Goal: Task Accomplishment & Management: Complete application form

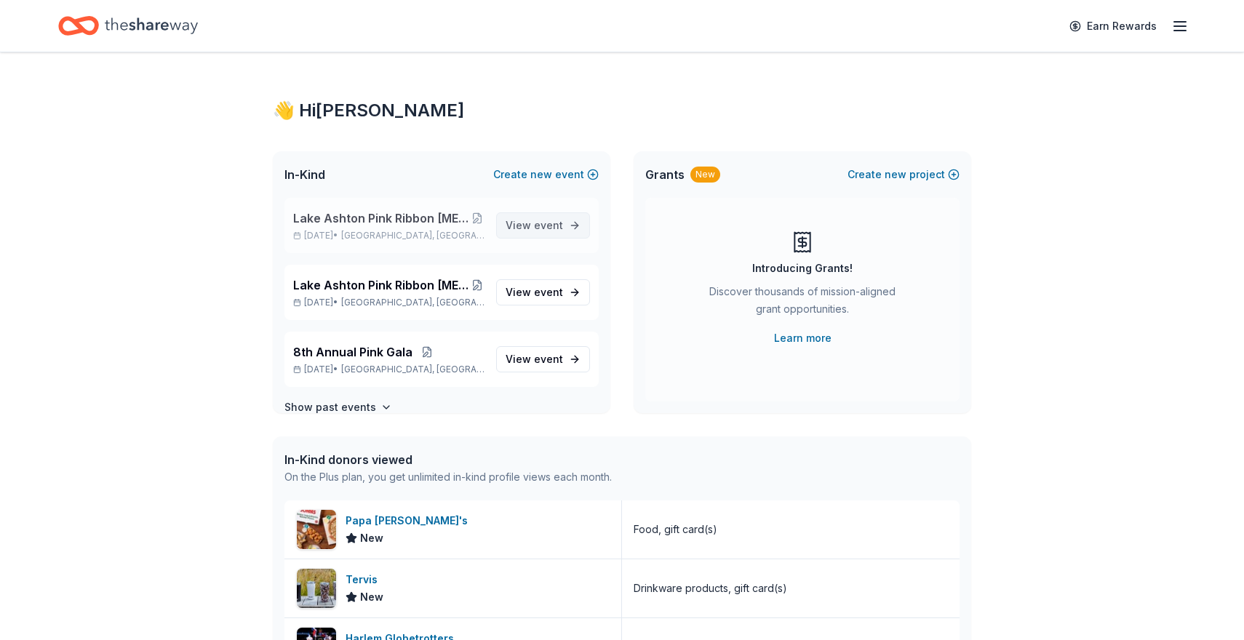
click at [535, 222] on span "View event" at bounding box center [534, 225] width 57 height 17
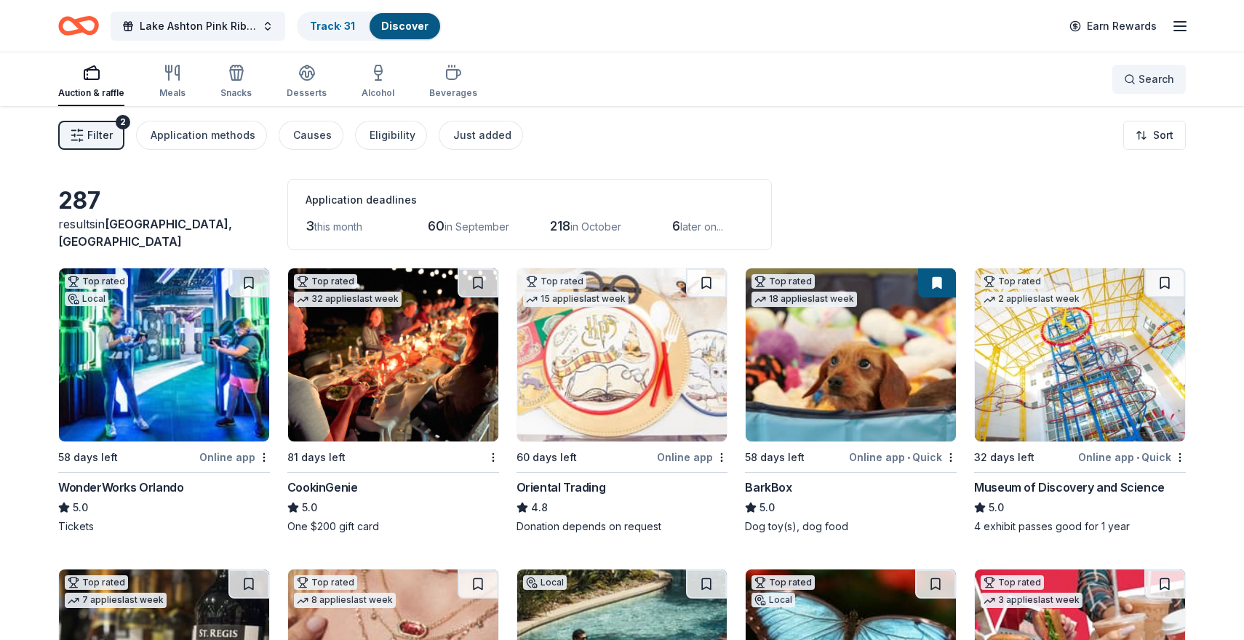
click at [1125, 79] on button "Search" at bounding box center [1148, 79] width 73 height 29
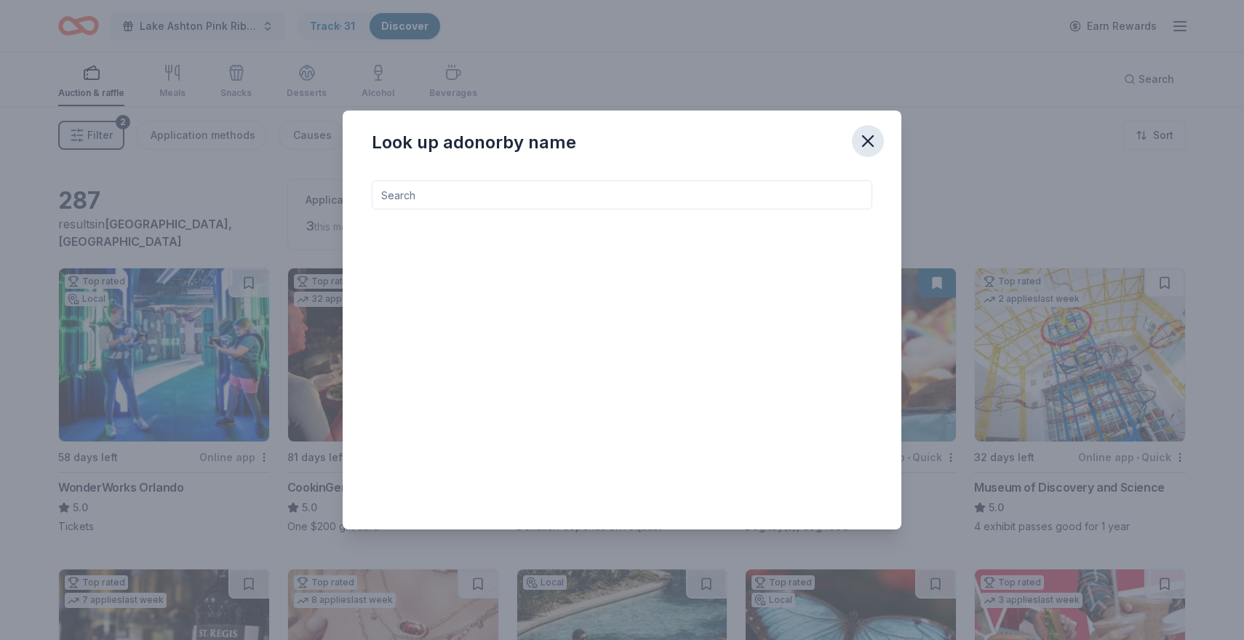
click at [869, 142] on icon "button" at bounding box center [868, 141] width 10 height 10
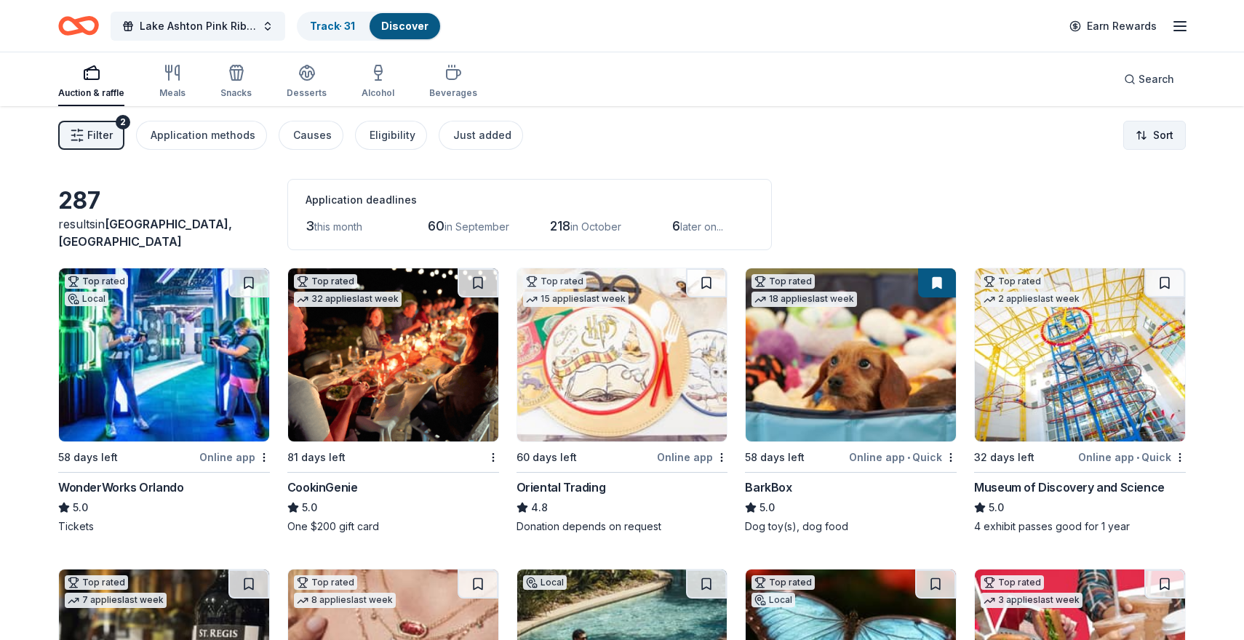
click at [1164, 133] on html "Lake Ashton Pink Ribbon Breast Cancer Golf Tournament Track · 31 Discover Earn …" at bounding box center [622, 320] width 1244 height 640
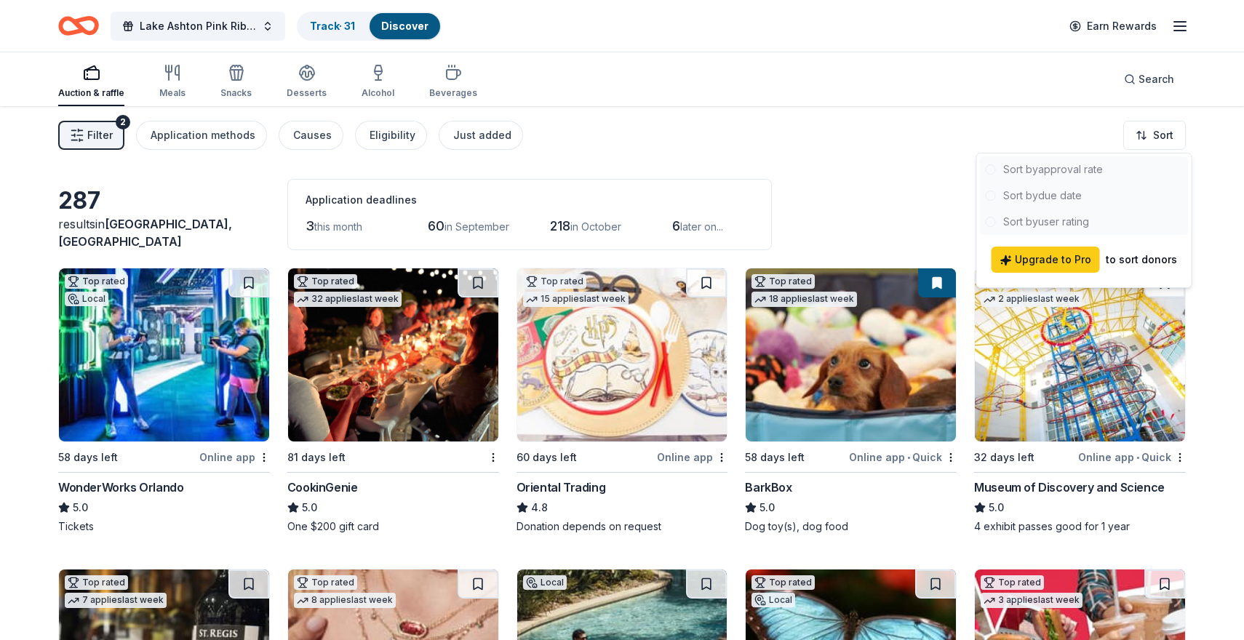
click at [875, 148] on html "Lake Ashton Pink Ribbon Breast Cancer Golf Tournament Track · 31 Discover Earn …" at bounding box center [622, 320] width 1244 height 640
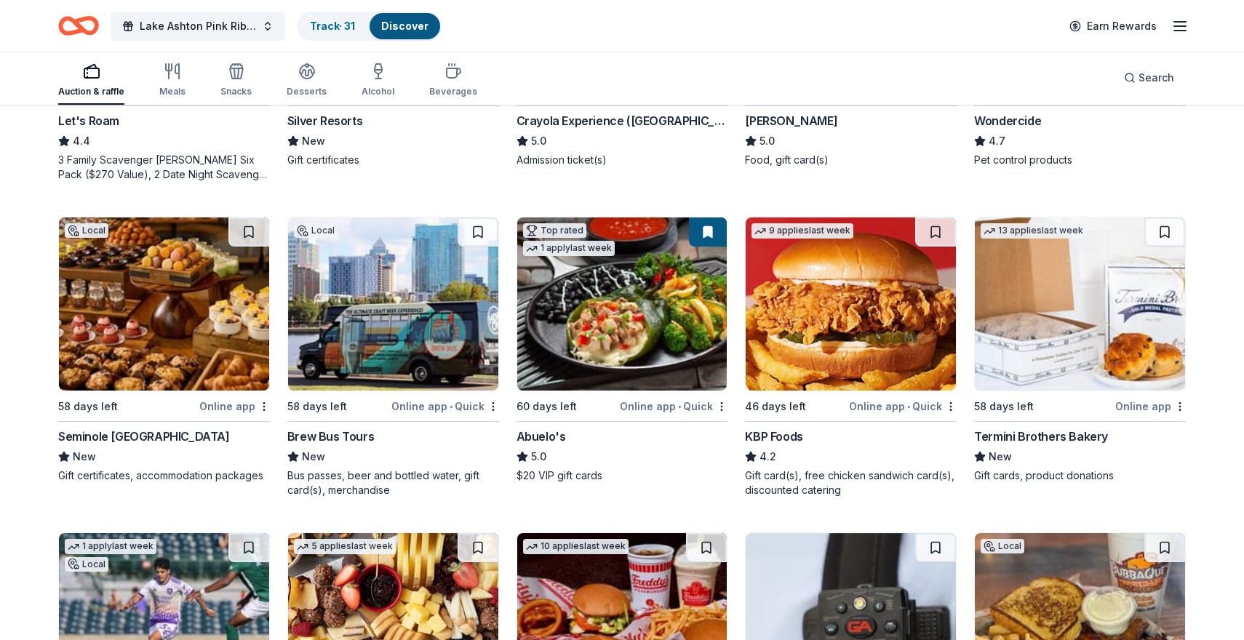
scroll to position [992, 0]
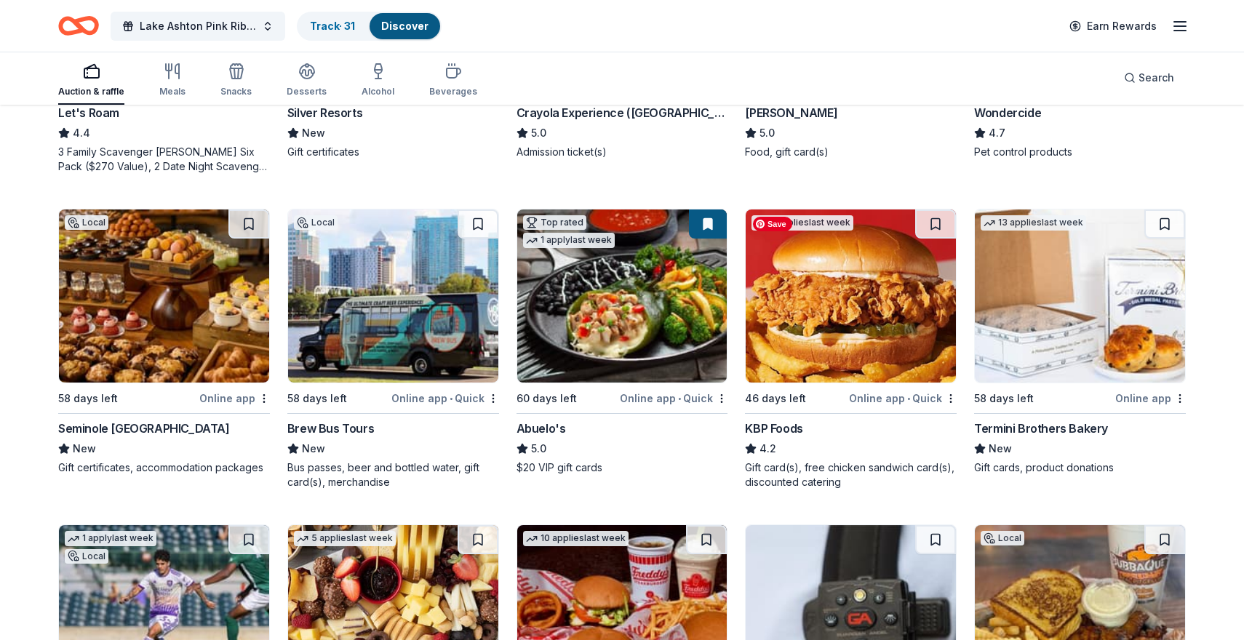
click at [865, 335] on img at bounding box center [851, 296] width 210 height 173
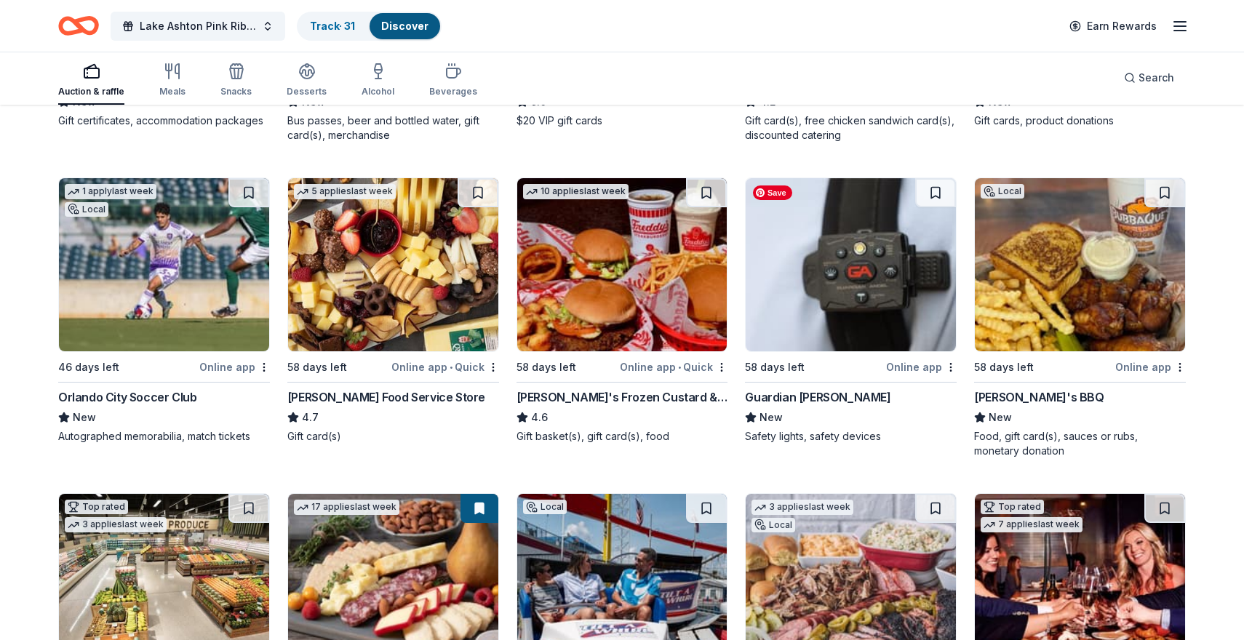
scroll to position [1342, 0]
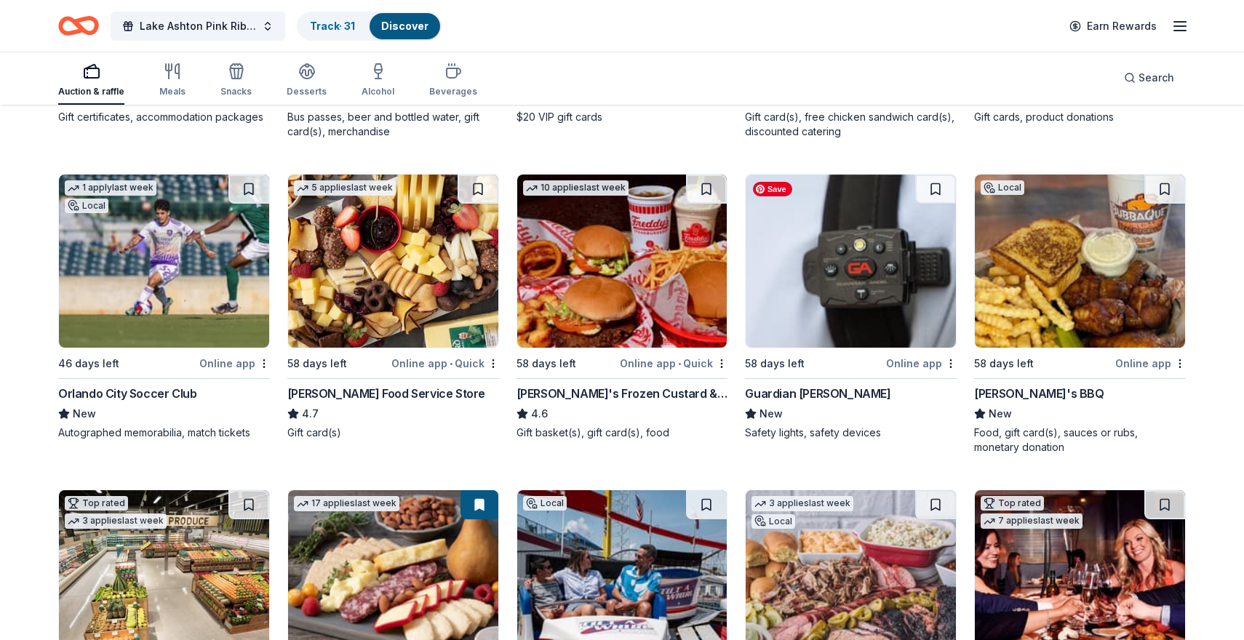
click at [861, 268] on img at bounding box center [851, 261] width 210 height 173
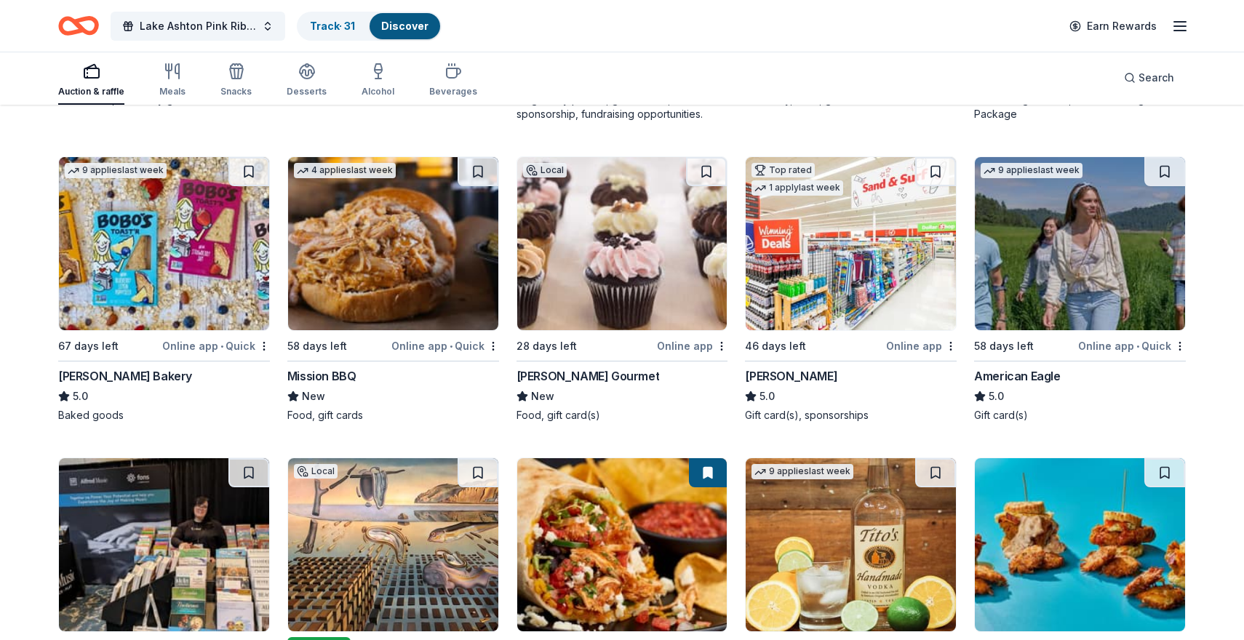
scroll to position [1987, 0]
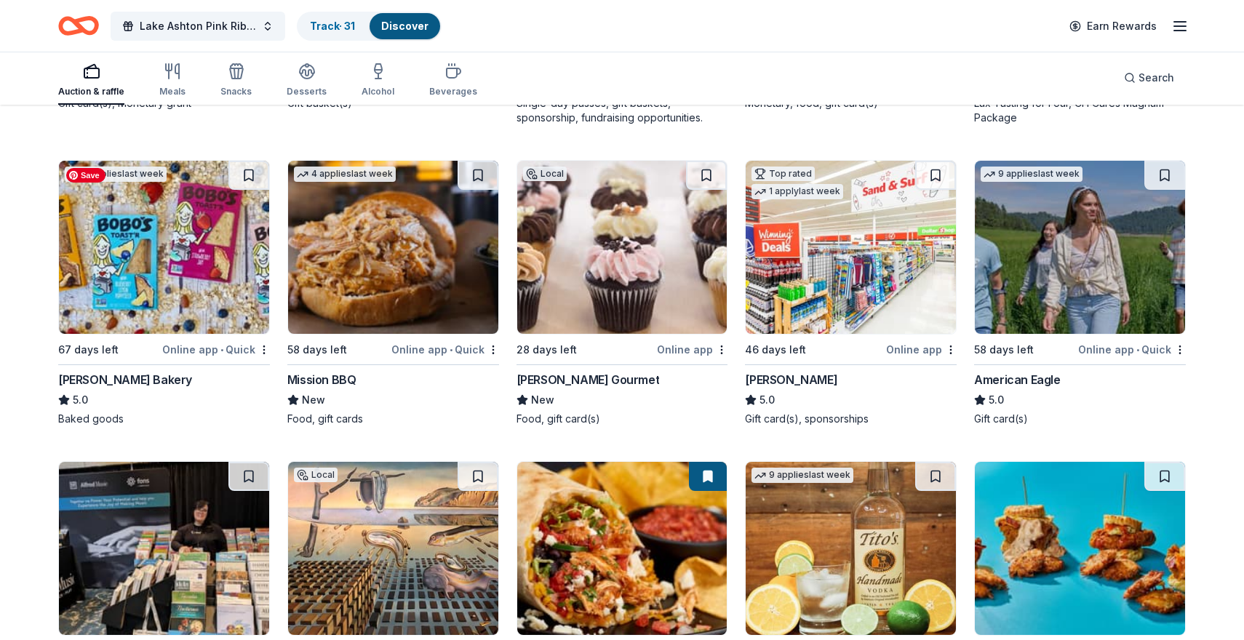
click at [154, 244] on img at bounding box center [164, 247] width 210 height 173
click at [822, 291] on img at bounding box center [851, 247] width 210 height 173
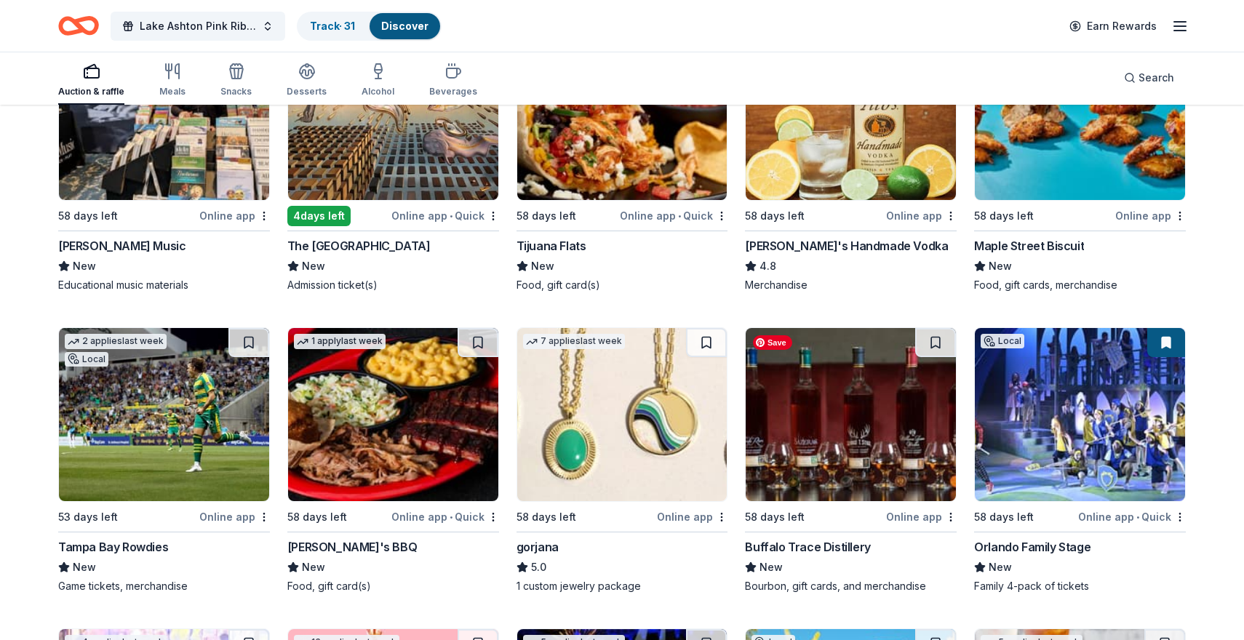
scroll to position [2425, 0]
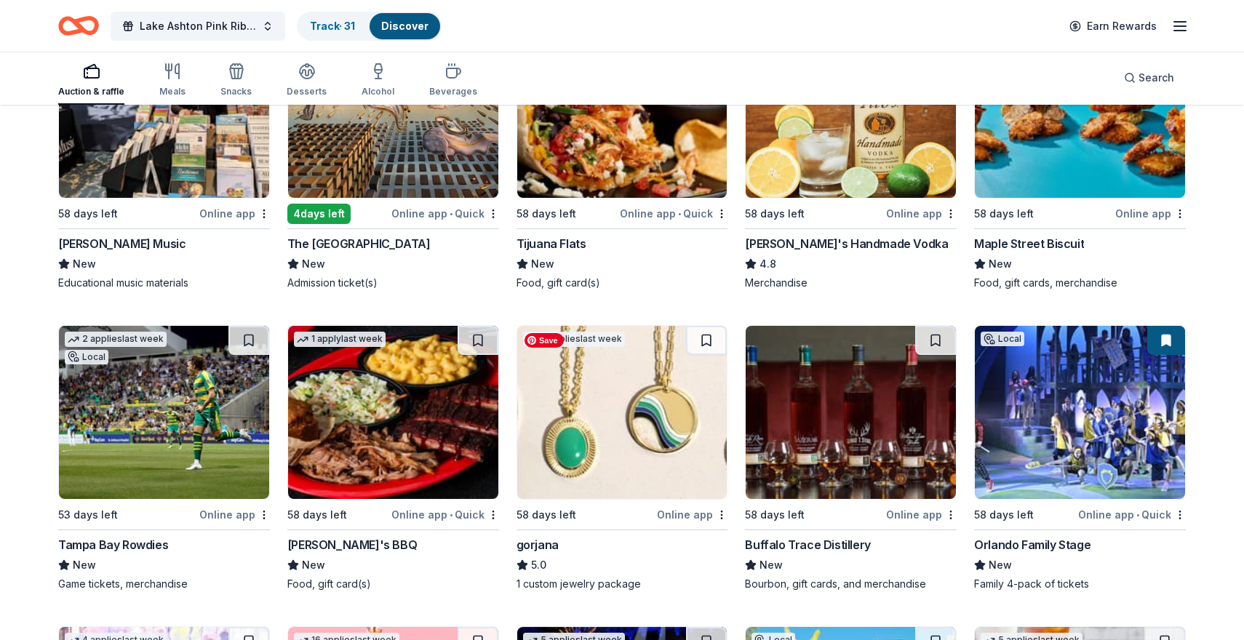
click at [621, 415] on img at bounding box center [622, 412] width 210 height 173
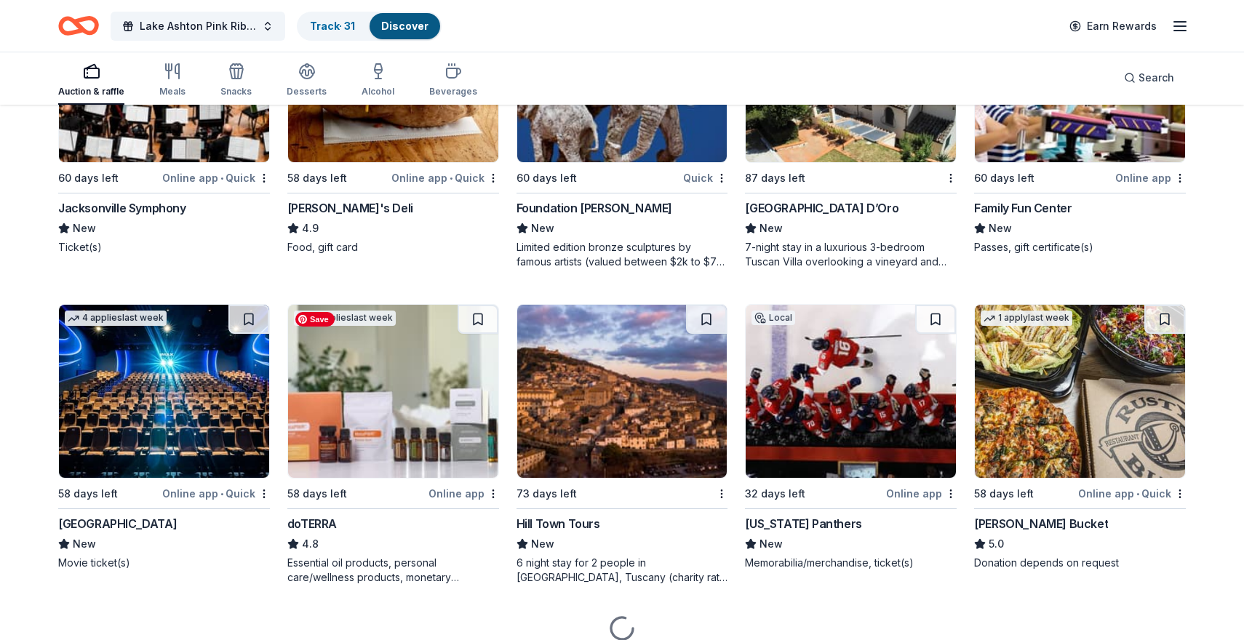
scroll to position [4056, 0]
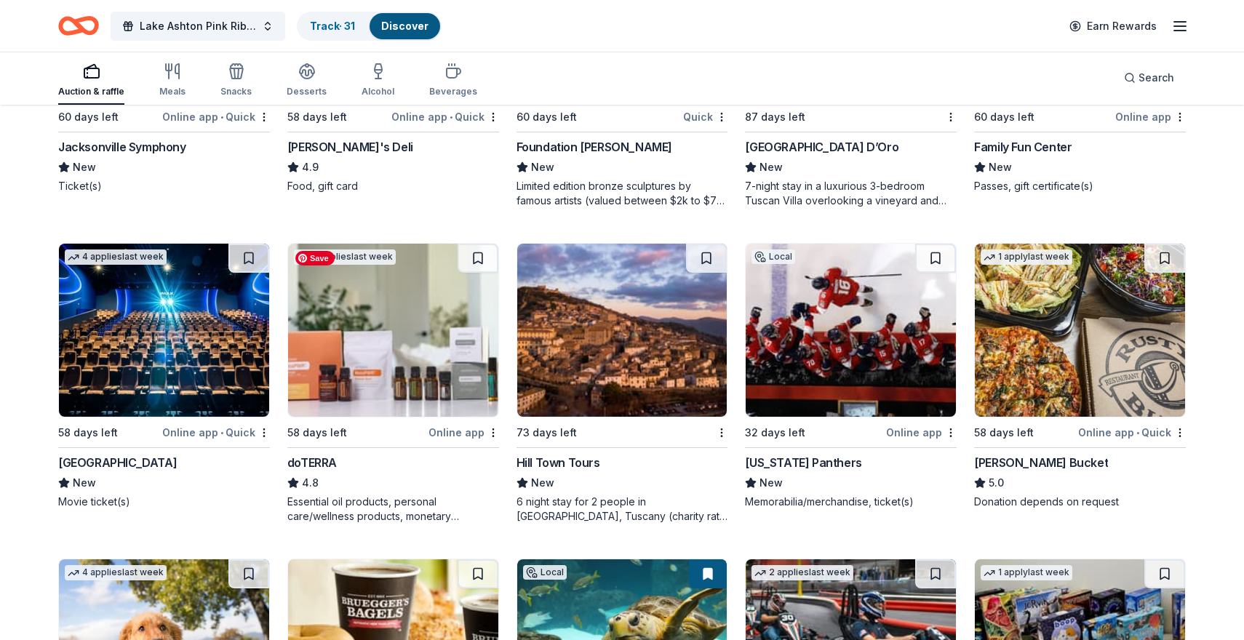
click at [383, 376] on img at bounding box center [393, 330] width 210 height 173
click at [1094, 370] on img at bounding box center [1080, 330] width 210 height 173
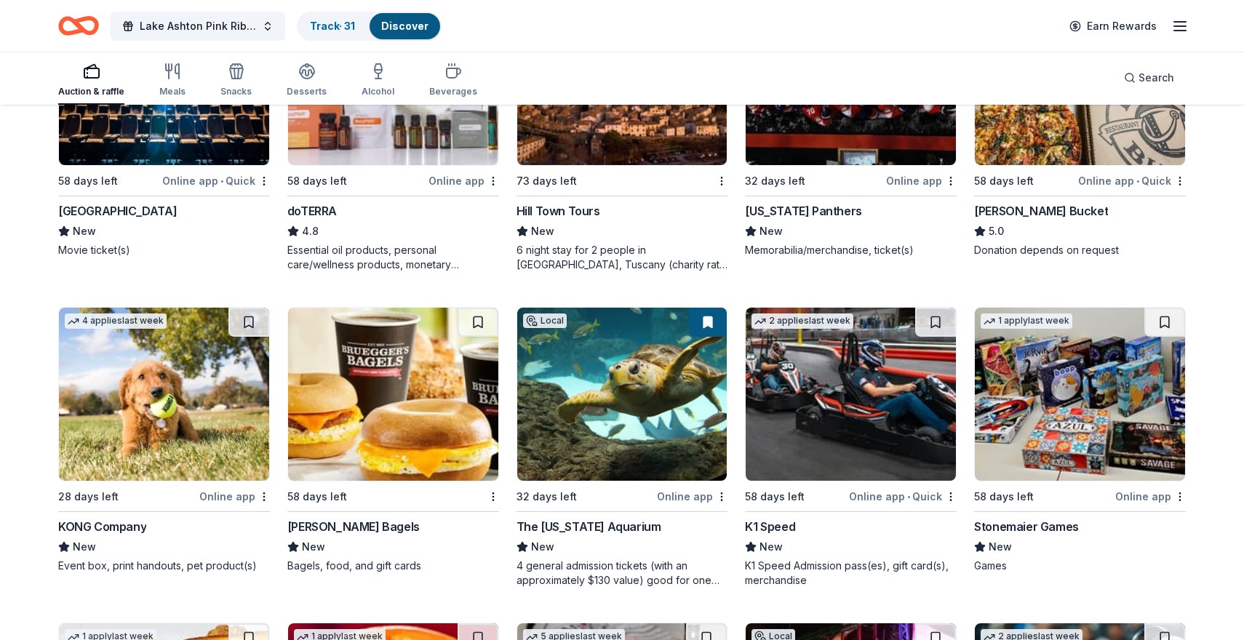
scroll to position [4315, 0]
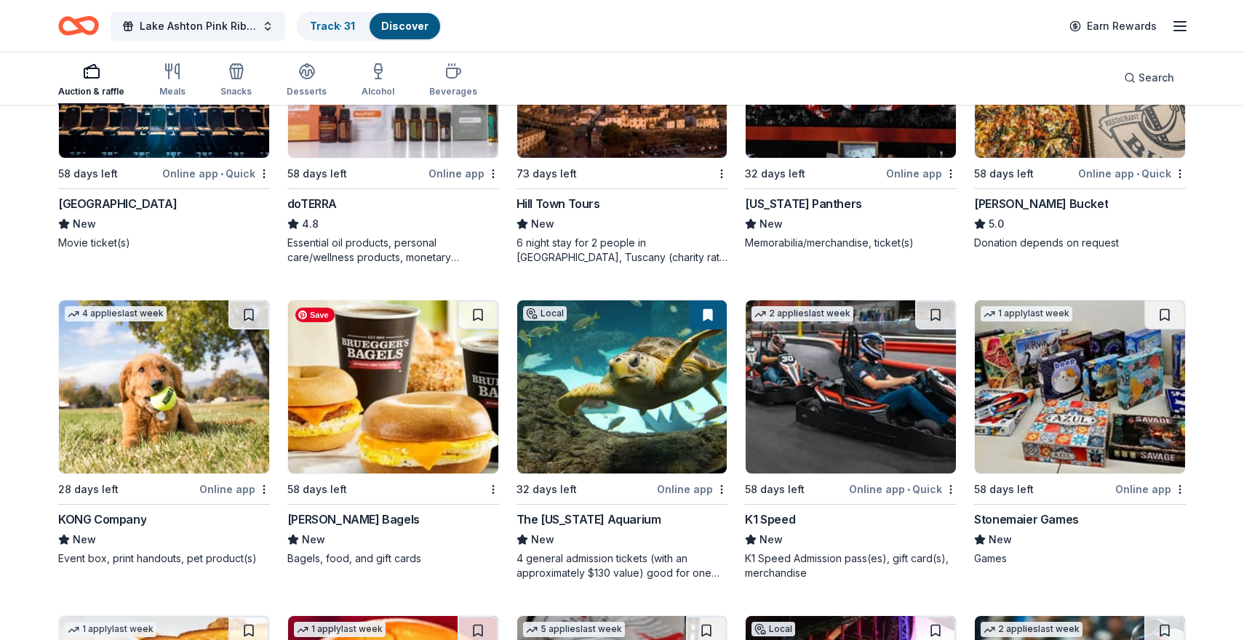
click at [388, 440] on img at bounding box center [393, 386] width 210 height 173
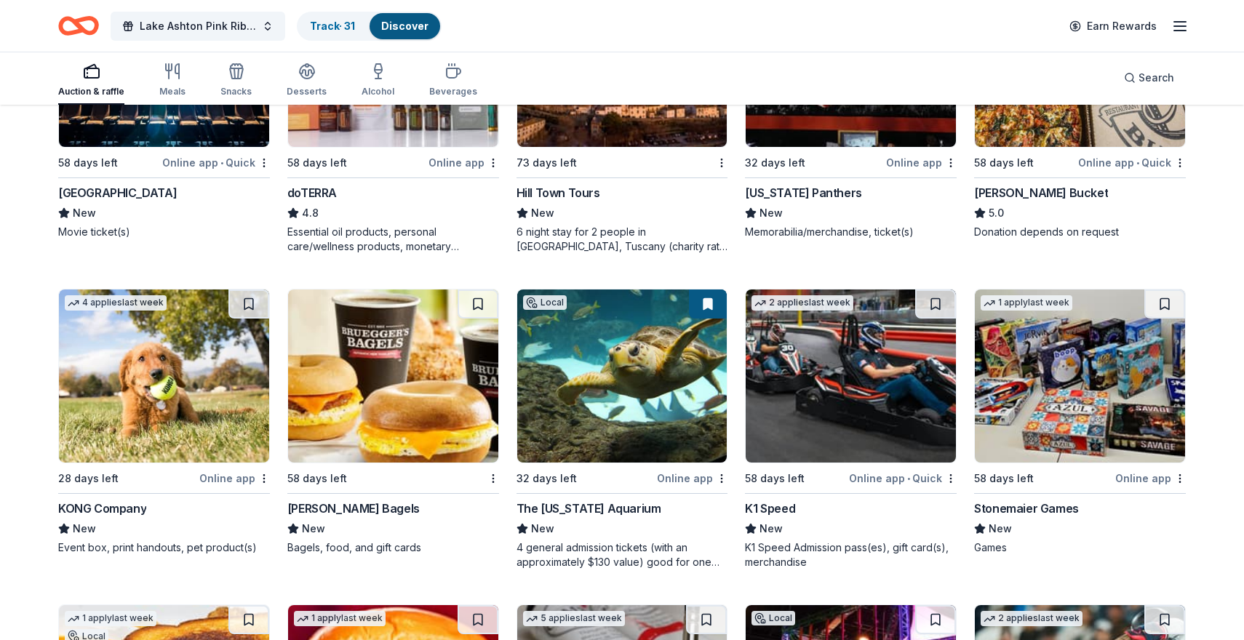
scroll to position [4327, 0]
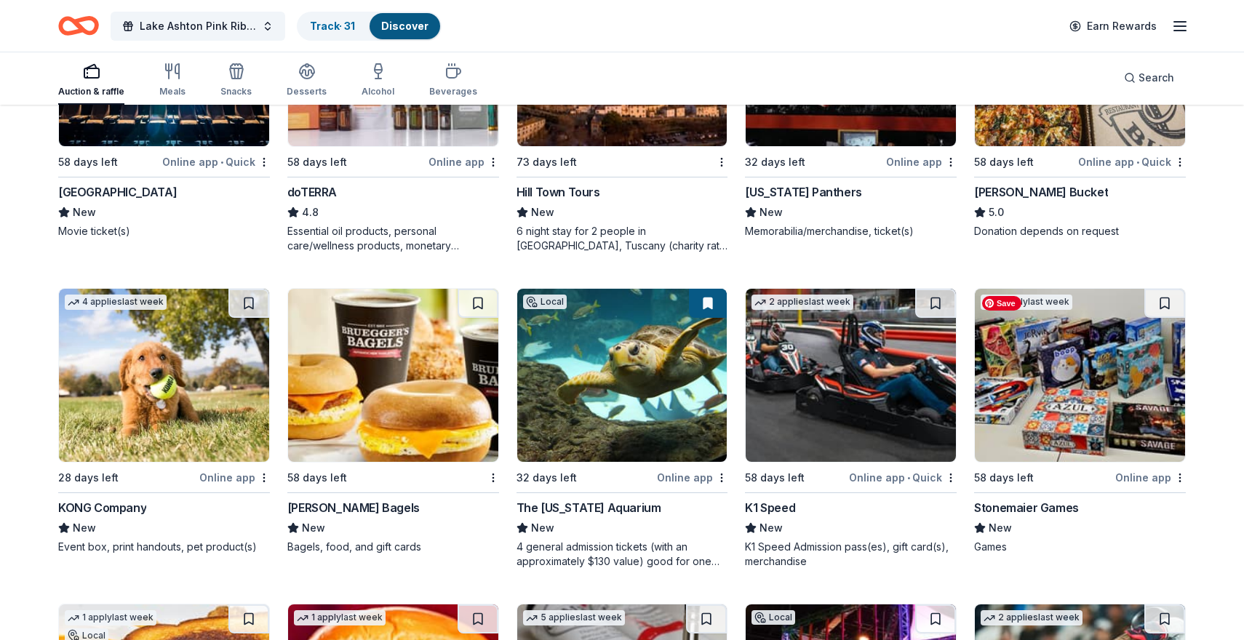
click at [1066, 403] on img at bounding box center [1080, 375] width 210 height 173
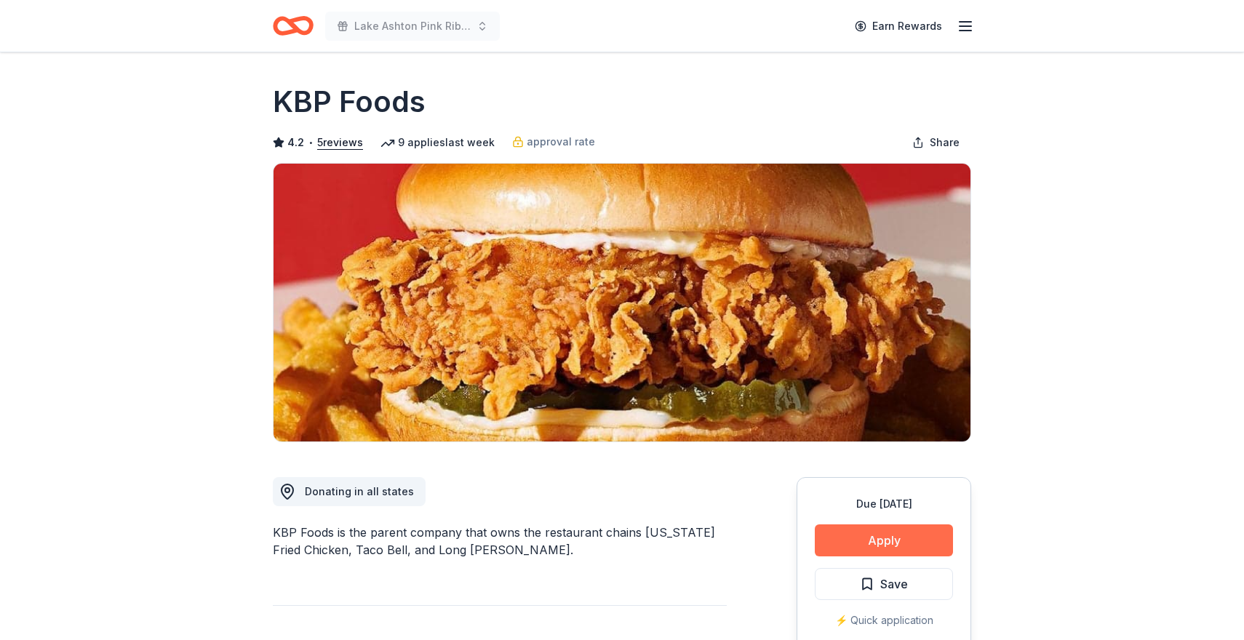
click at [867, 539] on button "Apply" at bounding box center [884, 541] width 138 height 32
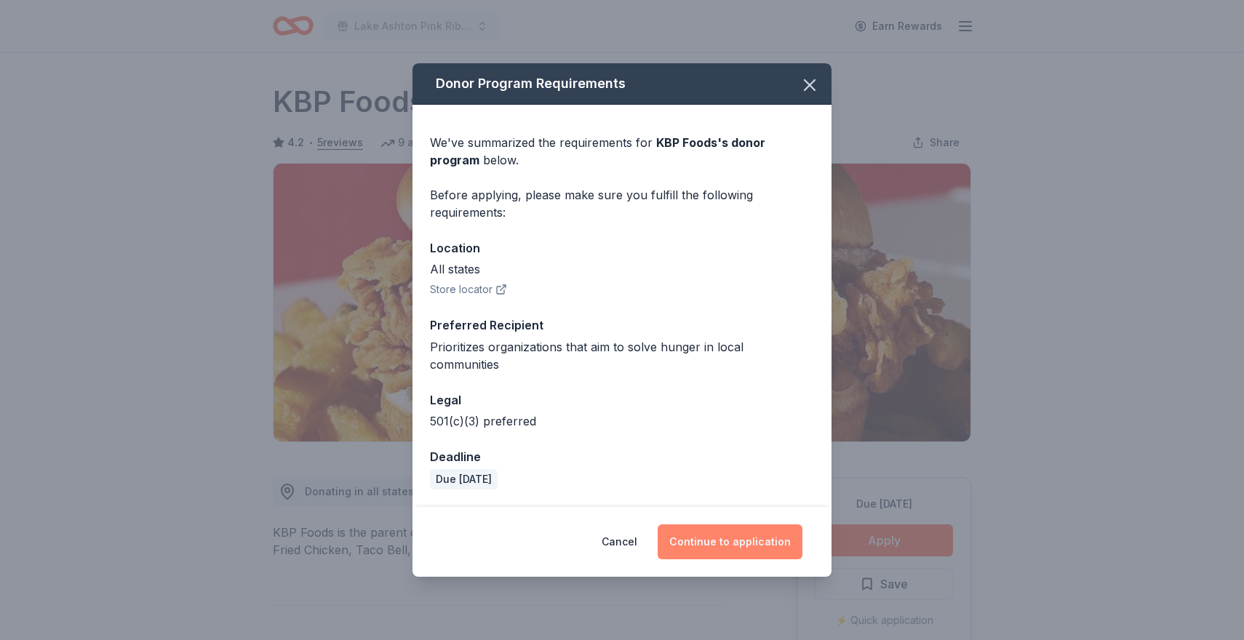
click at [746, 530] on button "Continue to application" at bounding box center [730, 542] width 145 height 35
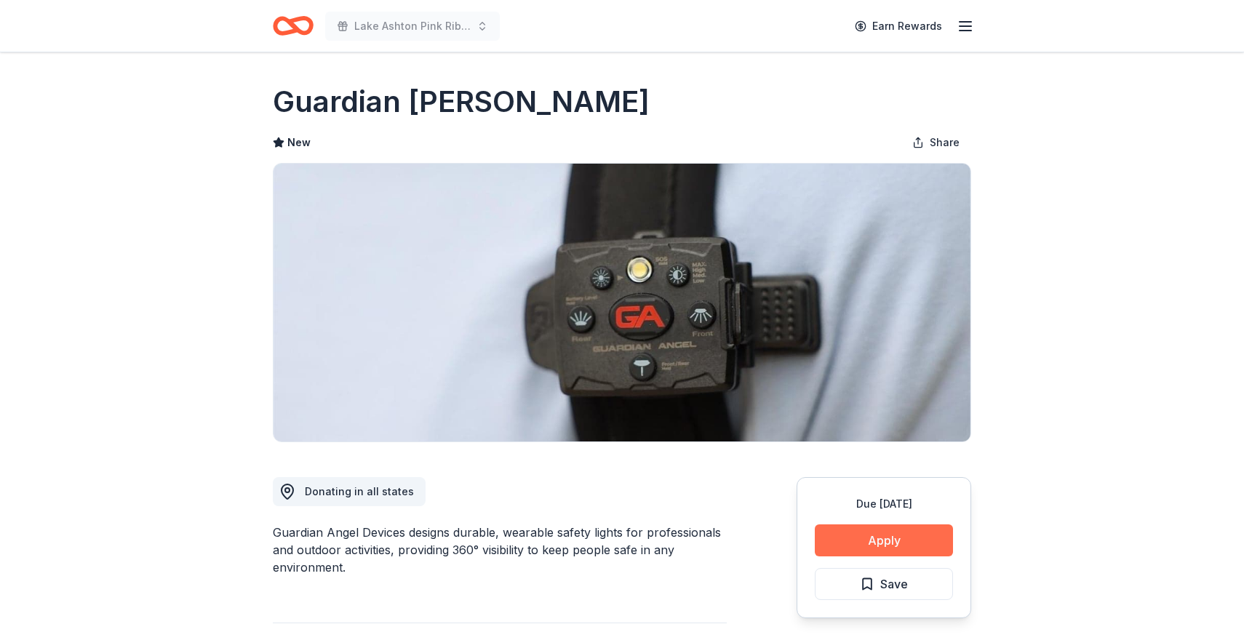
click at [862, 535] on button "Apply" at bounding box center [884, 541] width 138 height 32
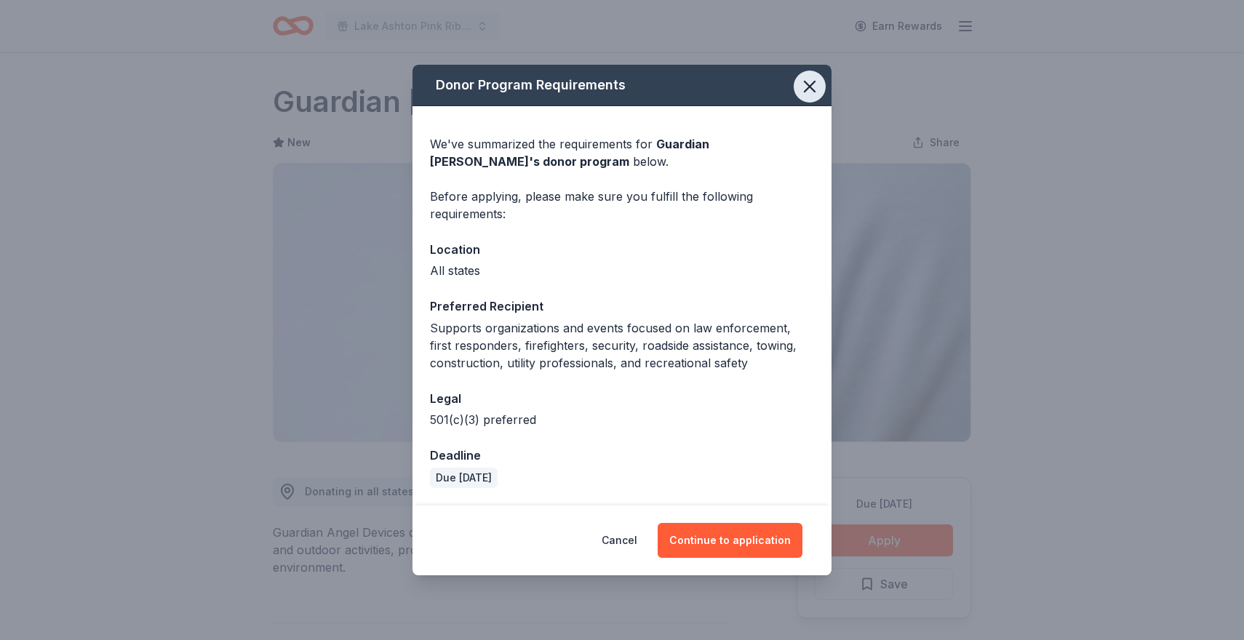
click at [807, 79] on icon "button" at bounding box center [809, 86] width 20 height 20
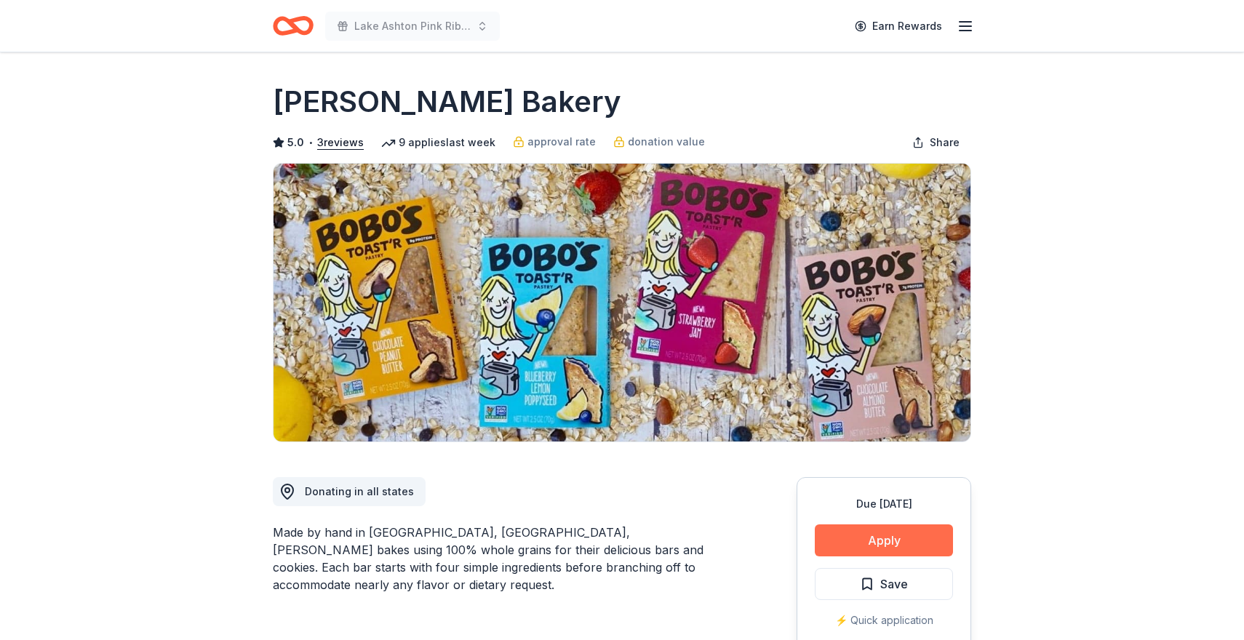
click at [896, 533] on button "Apply" at bounding box center [884, 541] width 138 height 32
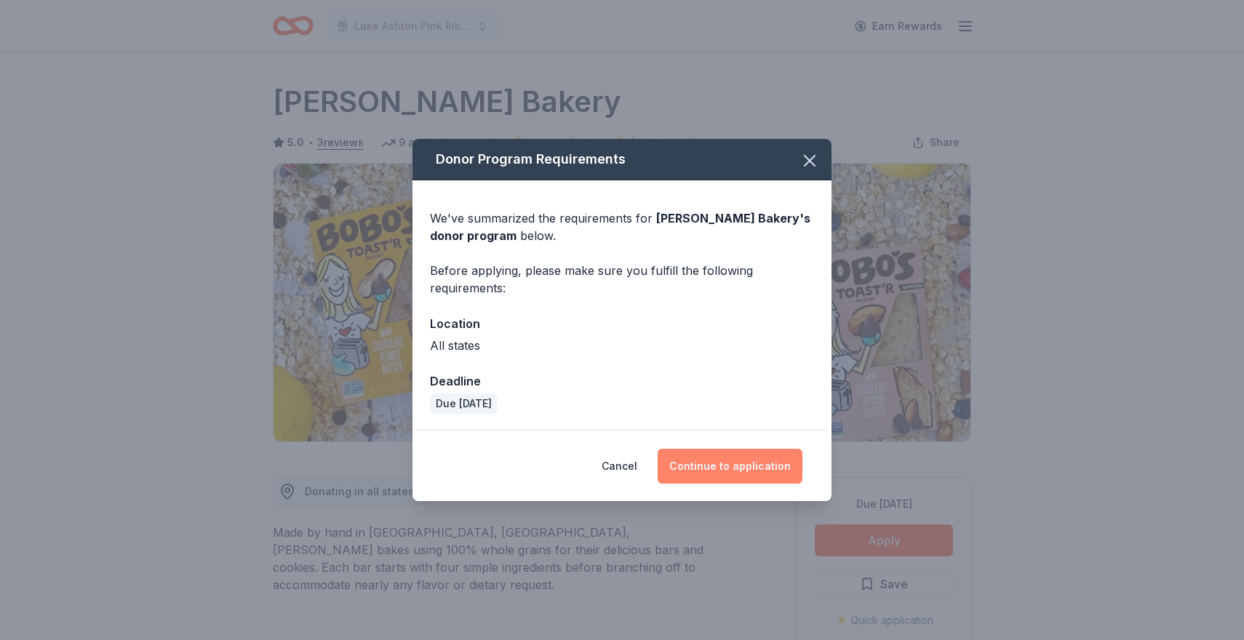
click at [757, 462] on button "Continue to application" at bounding box center [730, 466] width 145 height 35
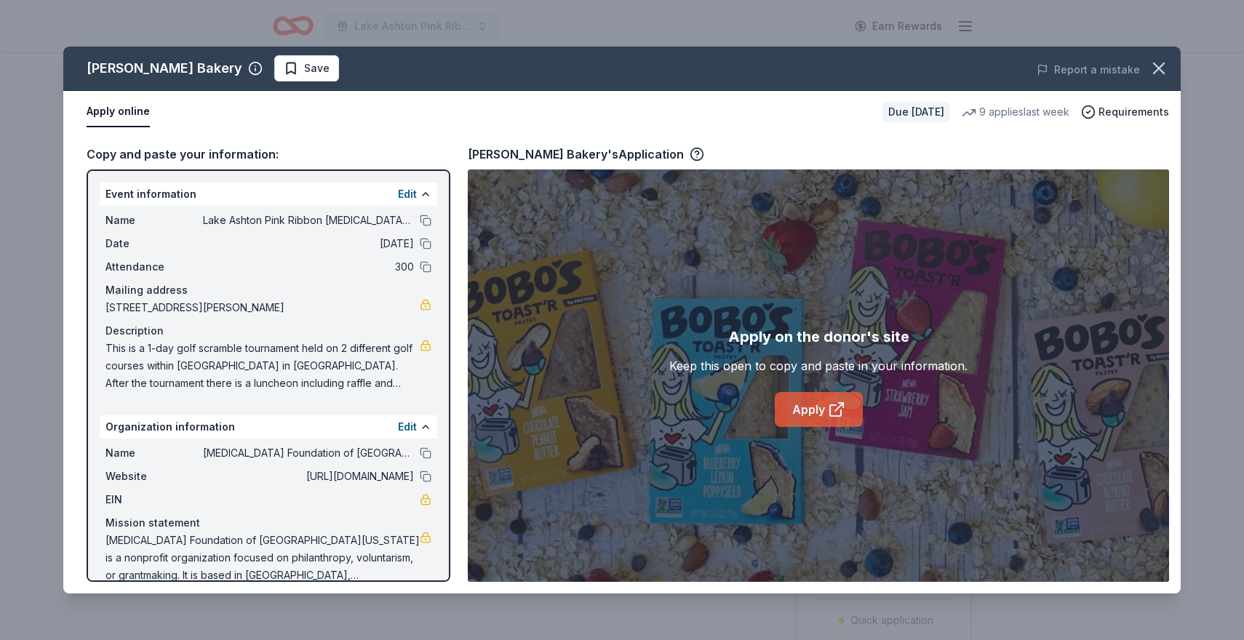
click at [803, 407] on link "Apply" at bounding box center [819, 409] width 88 height 35
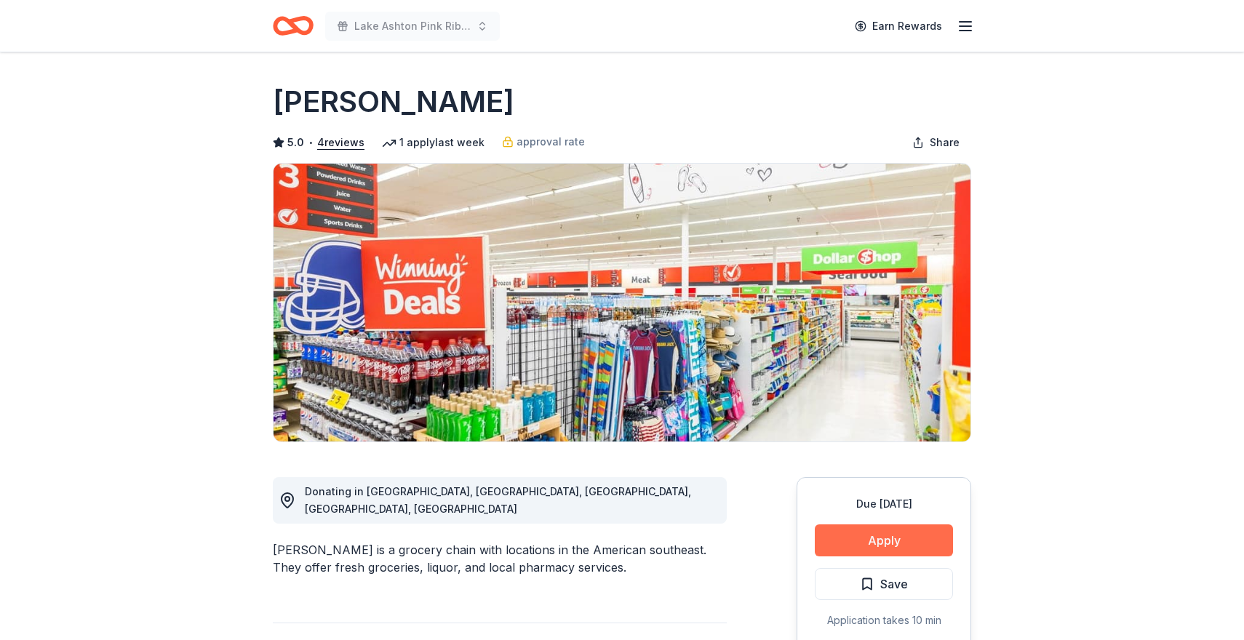
click at [866, 537] on button "Apply" at bounding box center [884, 541] width 138 height 32
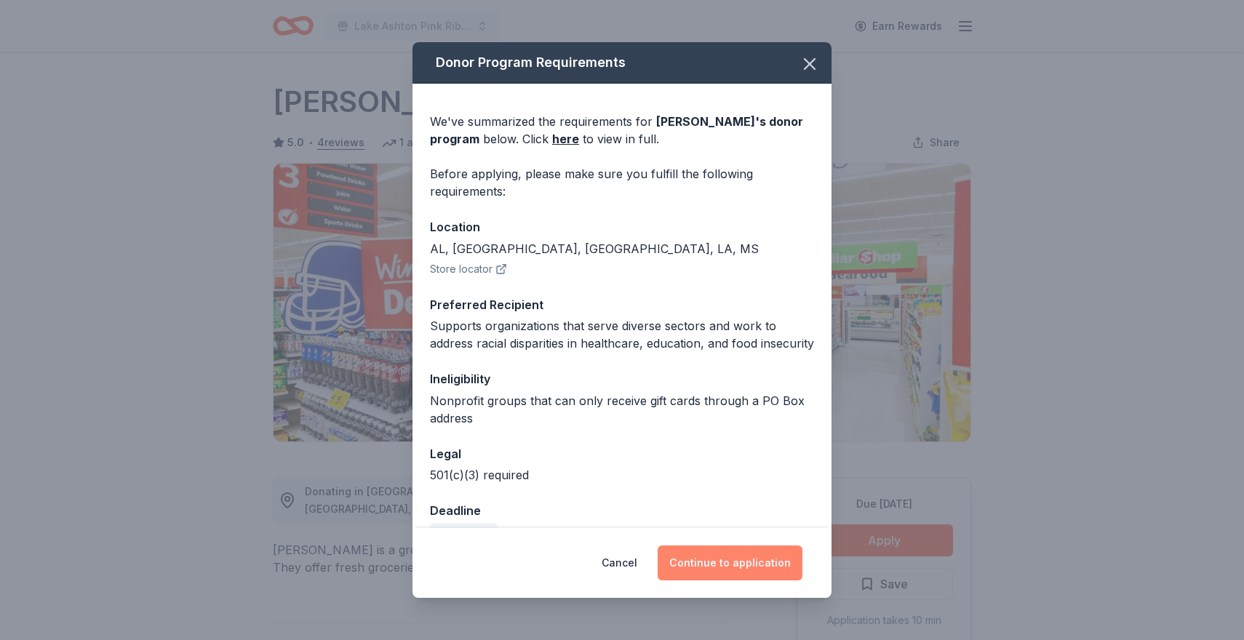
click at [770, 558] on button "Continue to application" at bounding box center [730, 563] width 145 height 35
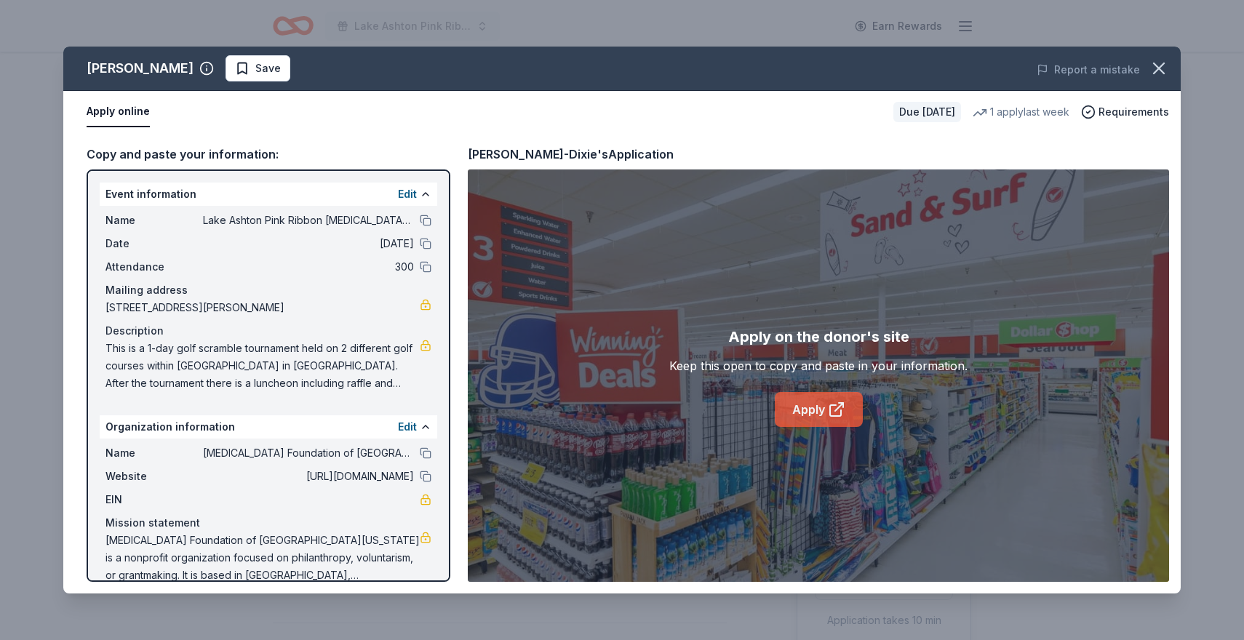
click at [819, 406] on link "Apply" at bounding box center [819, 409] width 88 height 35
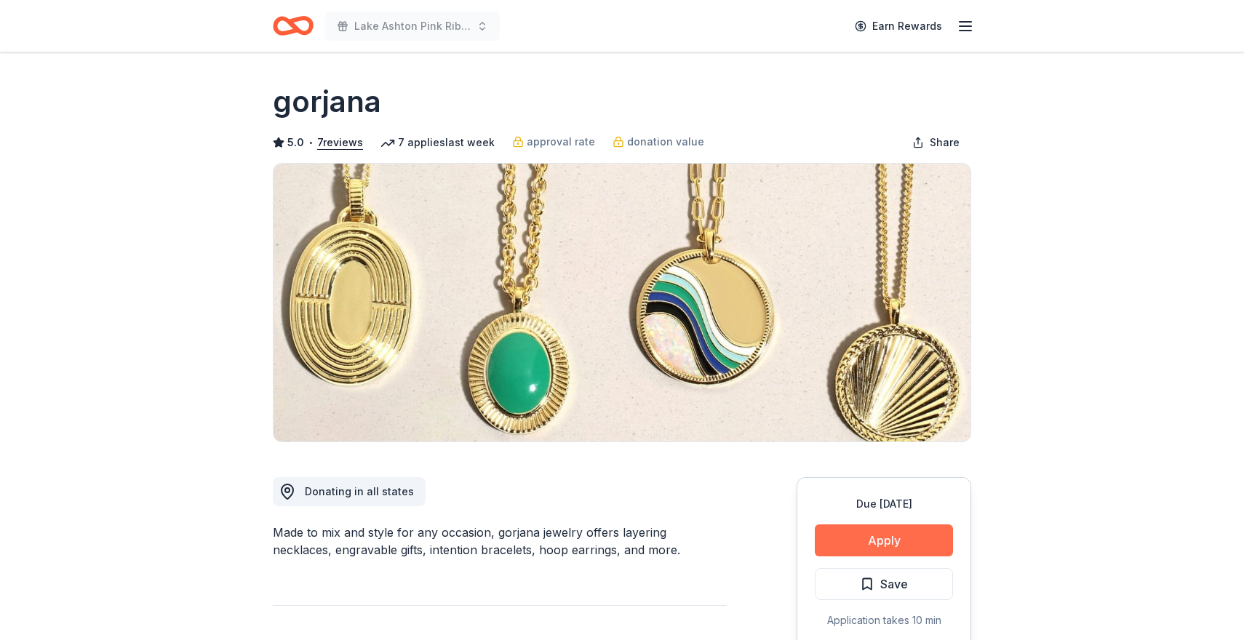
click at [861, 530] on button "Apply" at bounding box center [884, 541] width 138 height 32
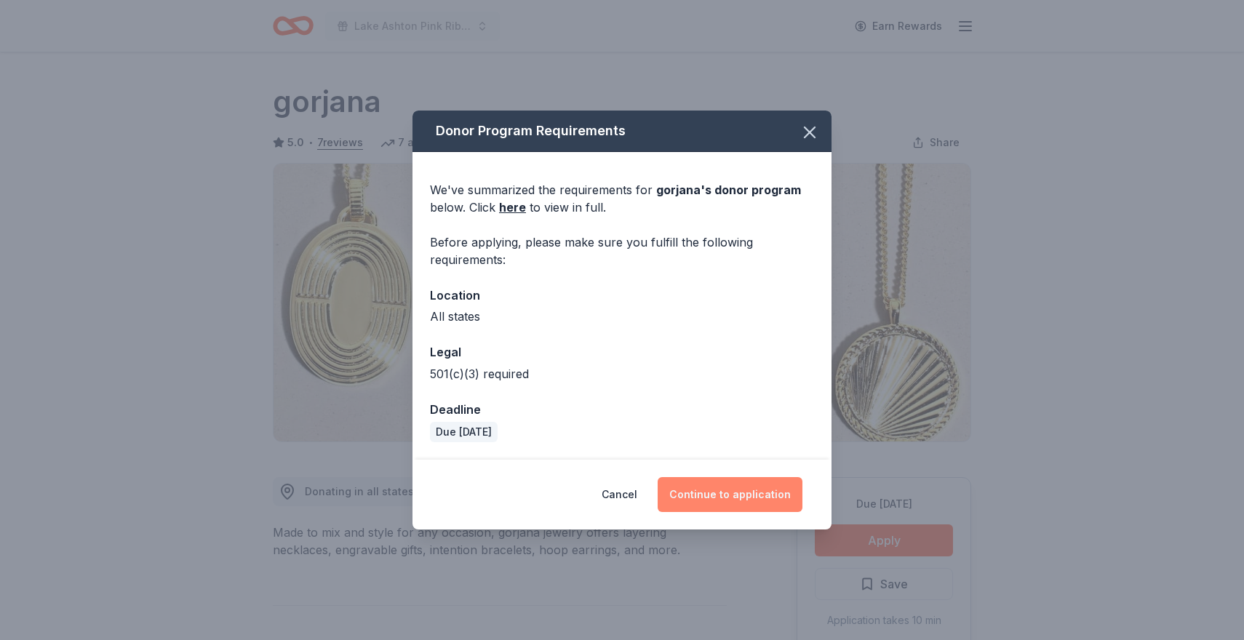
click at [724, 487] on button "Continue to application" at bounding box center [730, 494] width 145 height 35
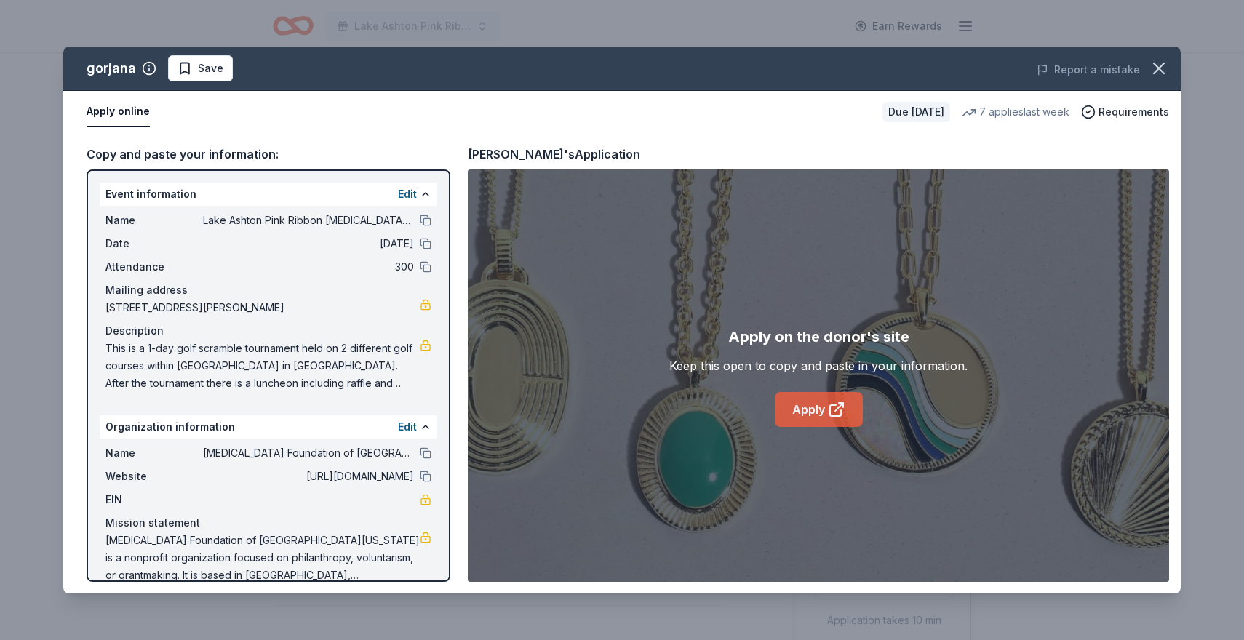
click at [830, 405] on icon at bounding box center [835, 410] width 11 height 11
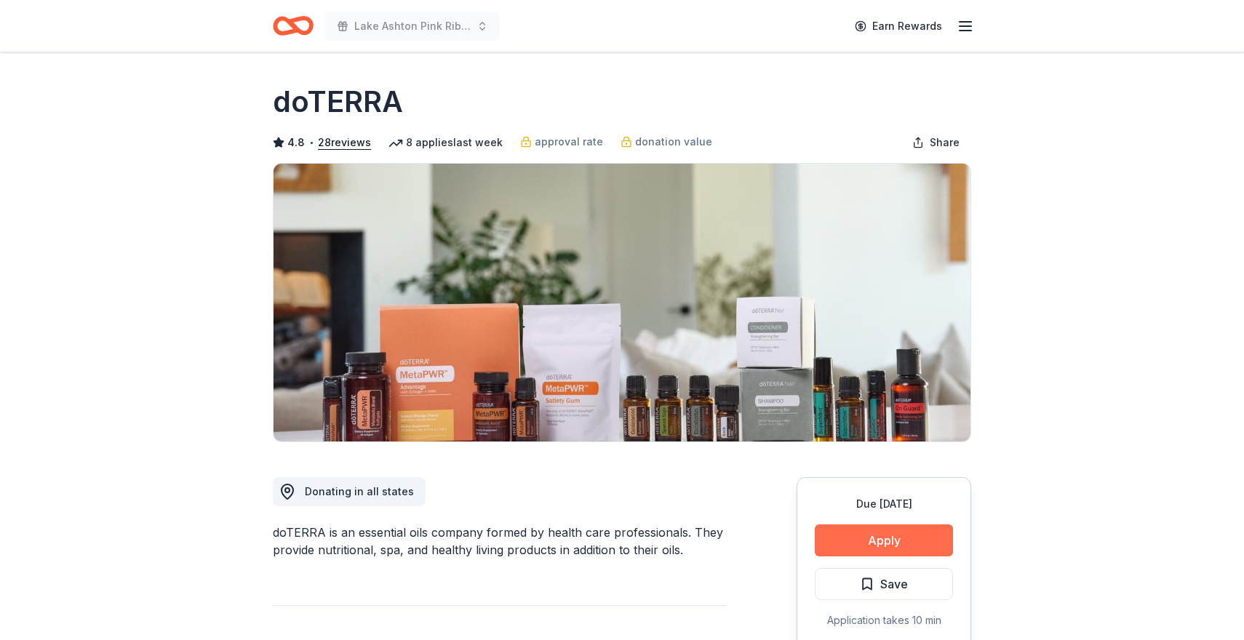
click at [874, 534] on button "Apply" at bounding box center [884, 541] width 138 height 32
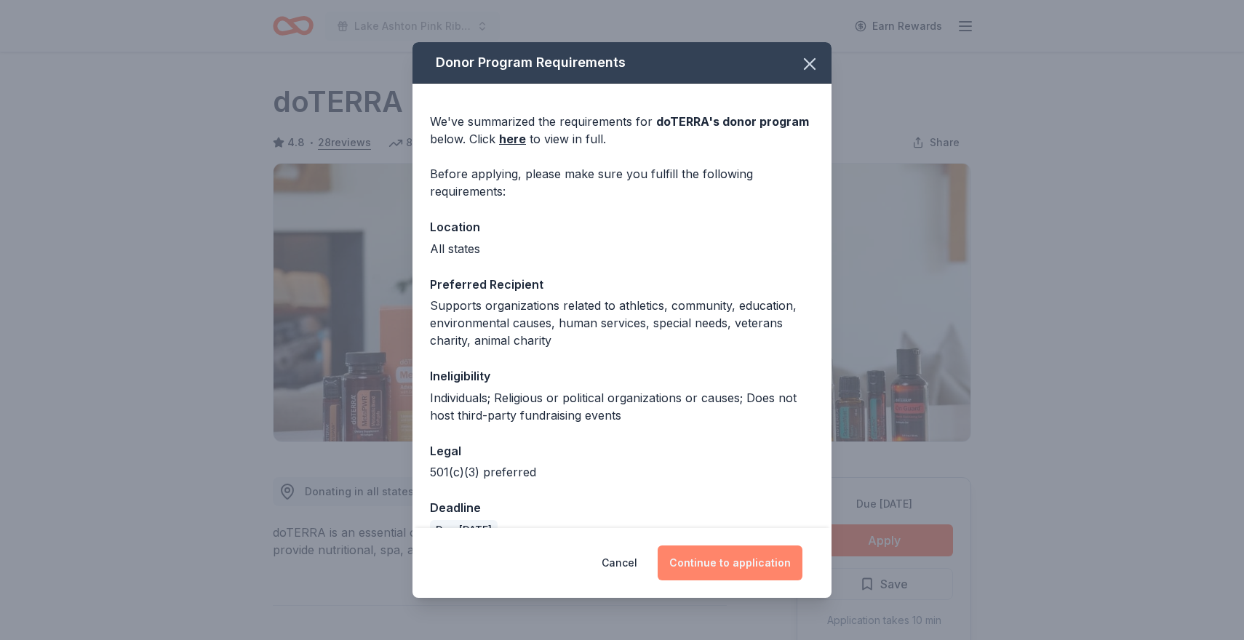
click at [760, 552] on button "Continue to application" at bounding box center [730, 563] width 145 height 35
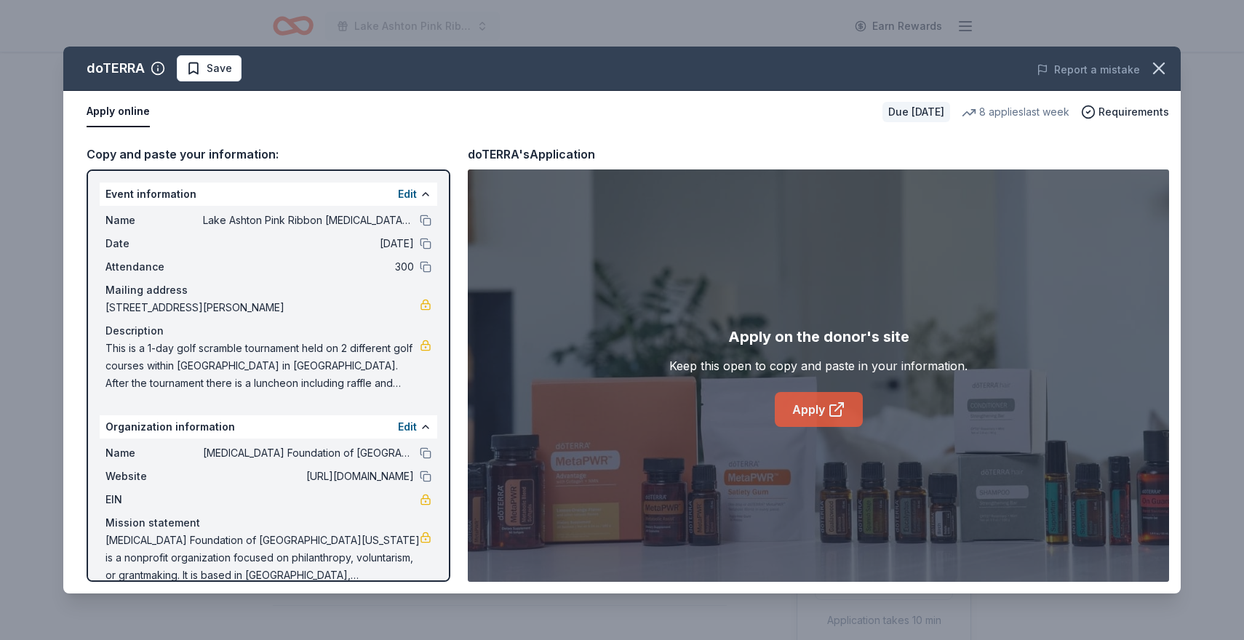
click at [808, 409] on link "Apply" at bounding box center [819, 409] width 88 height 35
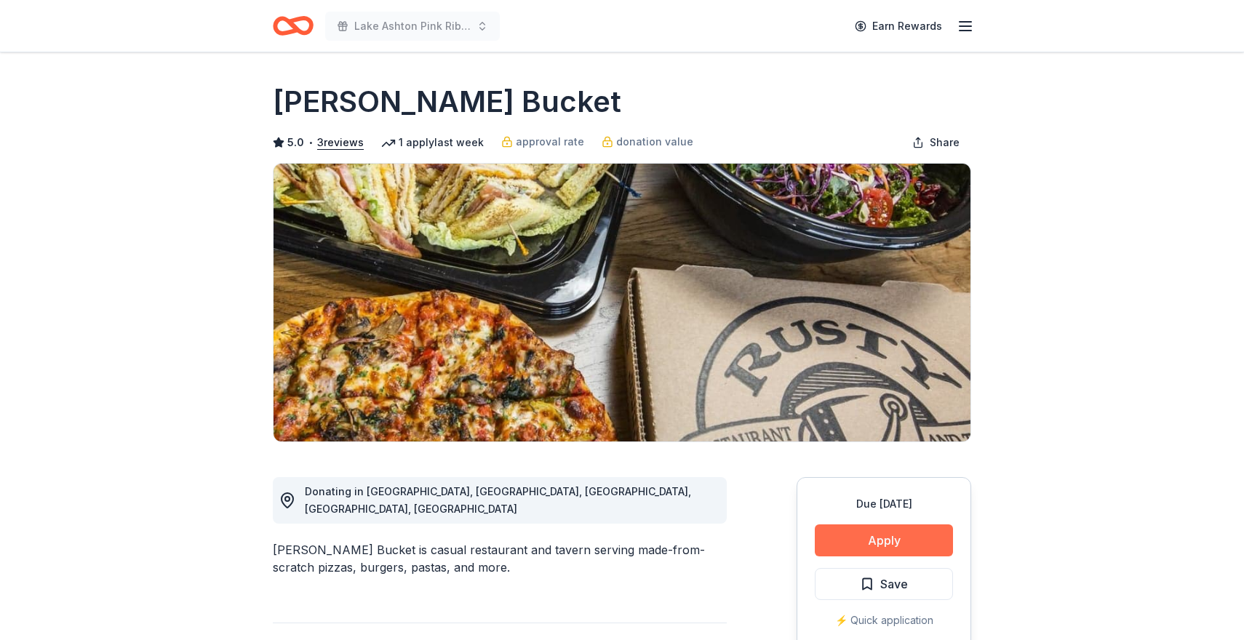
click at [870, 540] on button "Apply" at bounding box center [884, 541] width 138 height 32
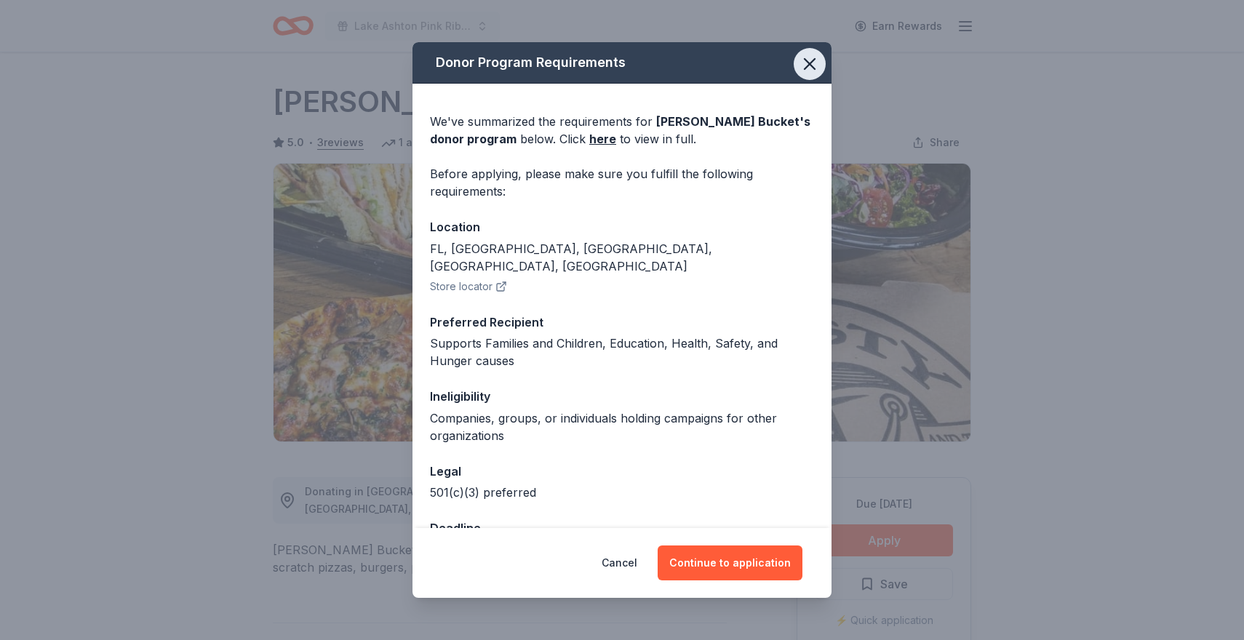
click at [807, 62] on icon "button" at bounding box center [810, 64] width 10 height 10
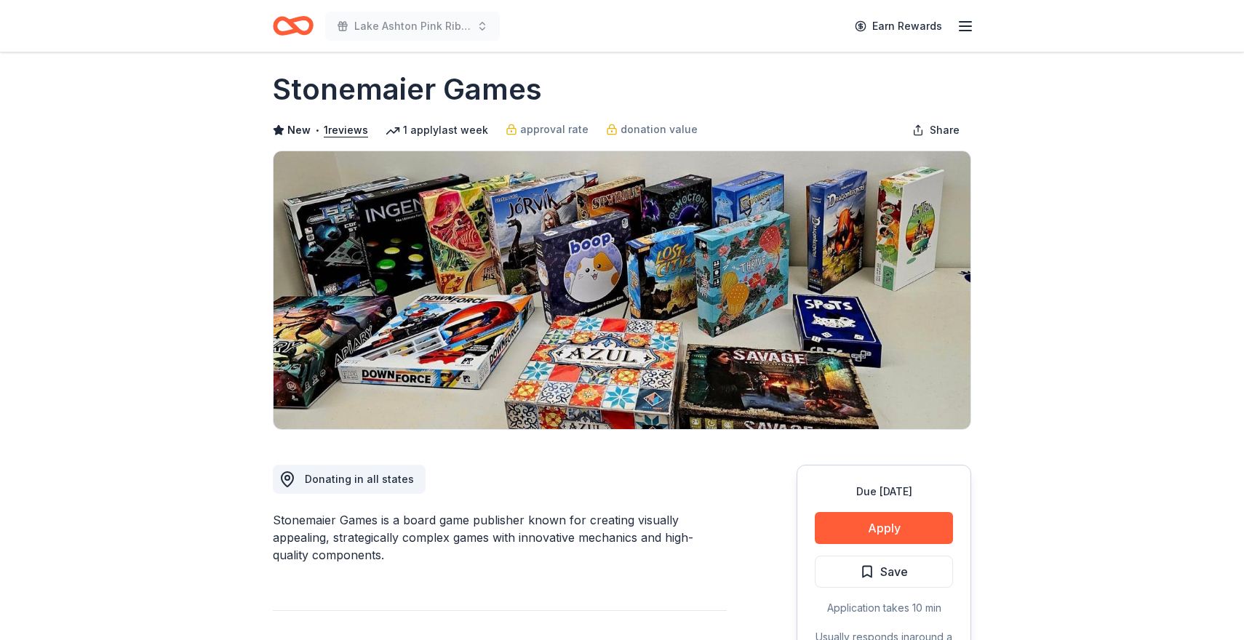
scroll to position [9, 0]
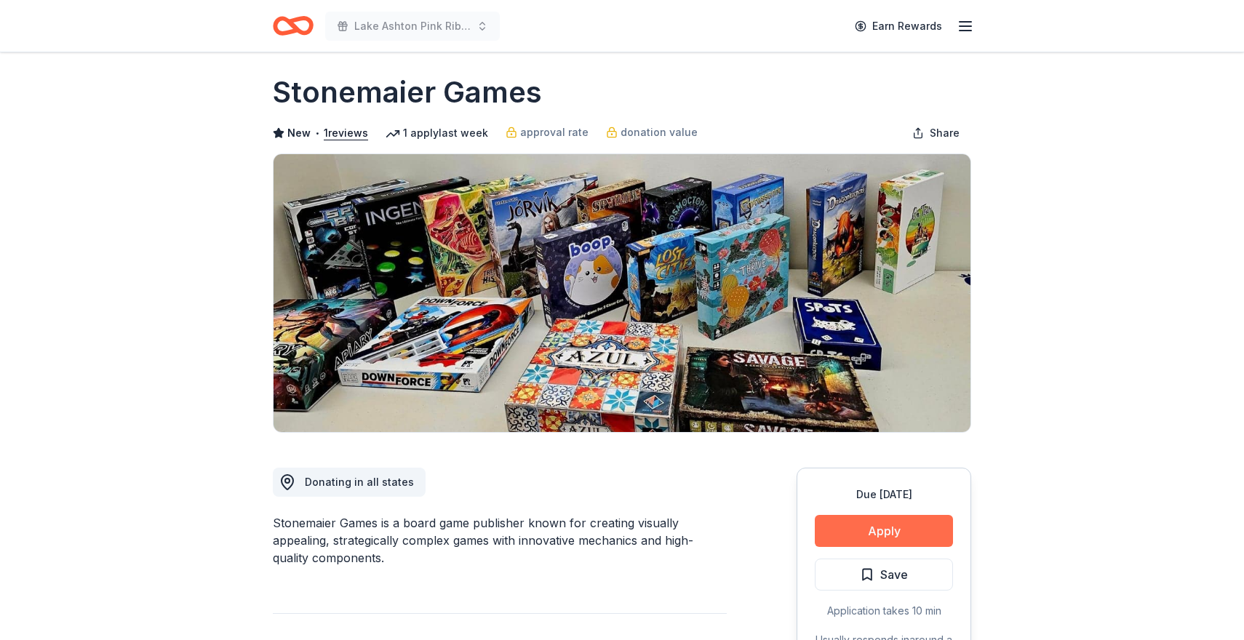
click at [886, 530] on button "Apply" at bounding box center [884, 531] width 138 height 32
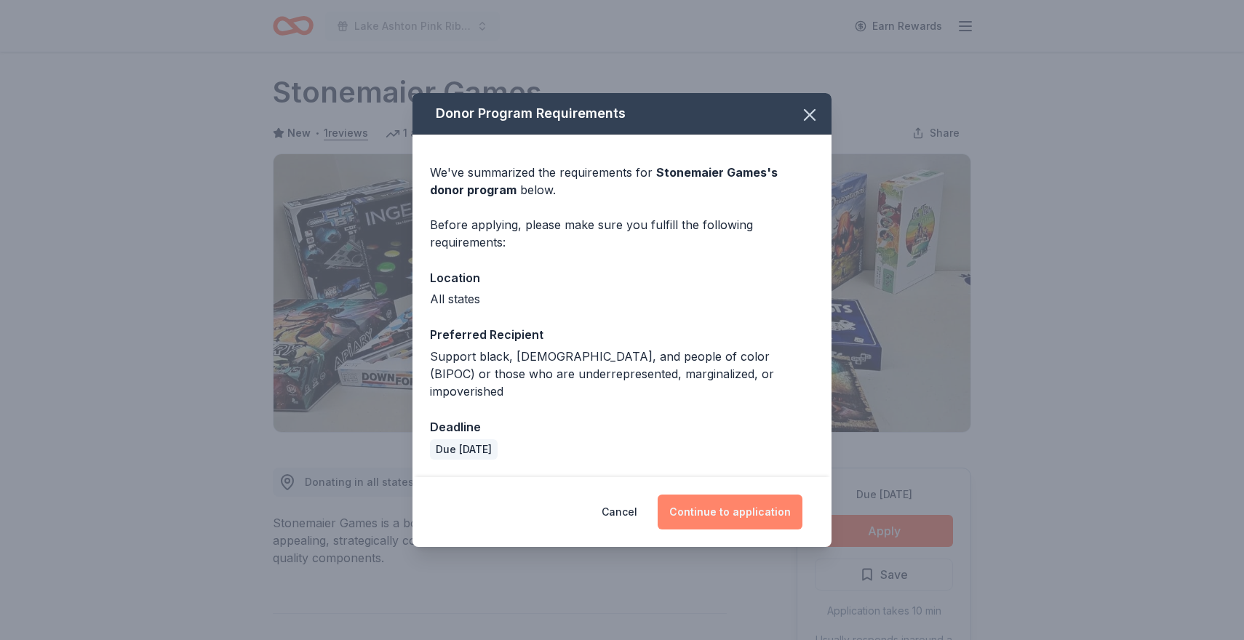
click at [768, 502] on button "Continue to application" at bounding box center [730, 512] width 145 height 35
